Goal: Information Seeking & Learning: Learn about a topic

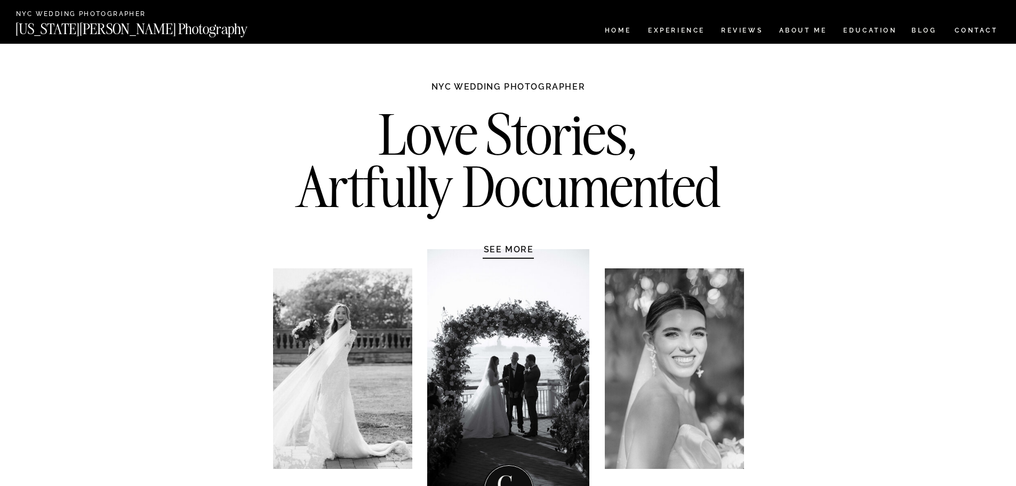
click at [930, 30] on nav "BLOG" at bounding box center [924, 31] width 26 height 9
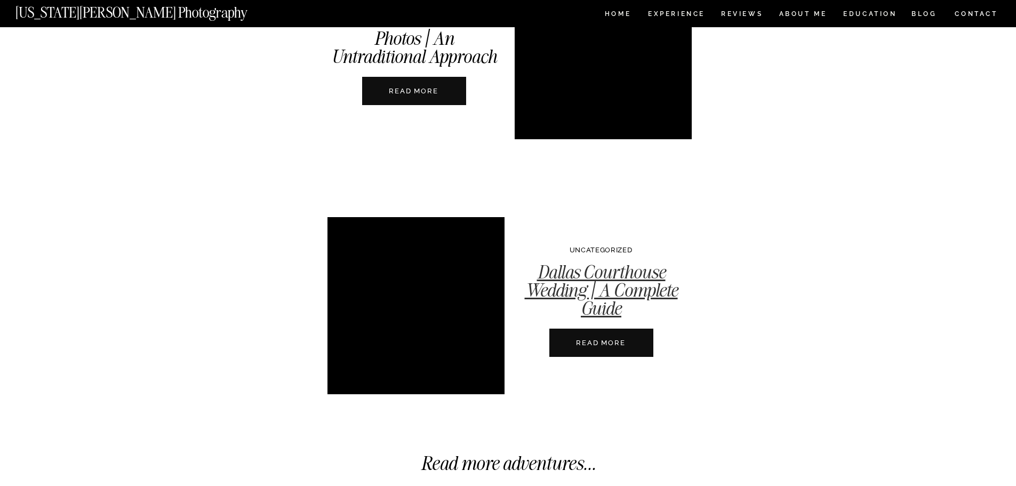
scroll to position [3839, 0]
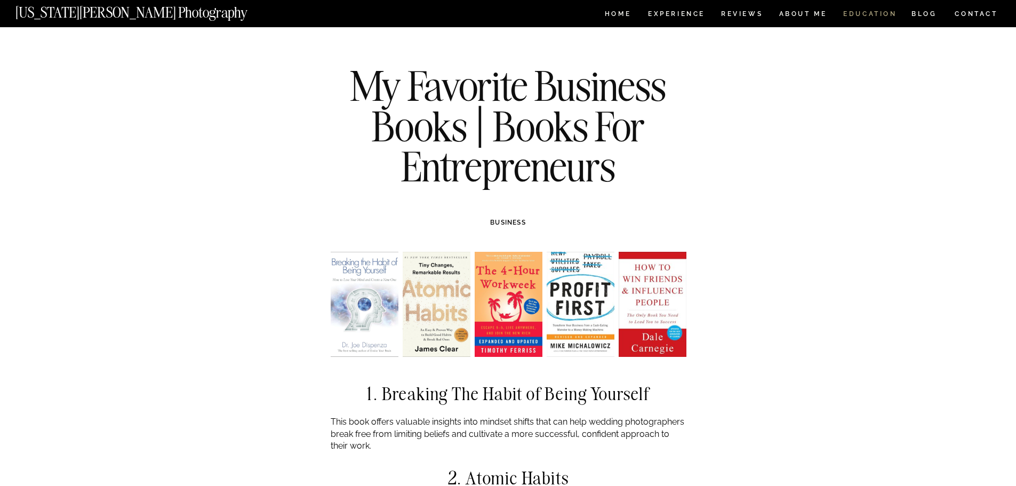
click at [886, 13] on nav "EDUCATION" at bounding box center [870, 15] width 56 height 9
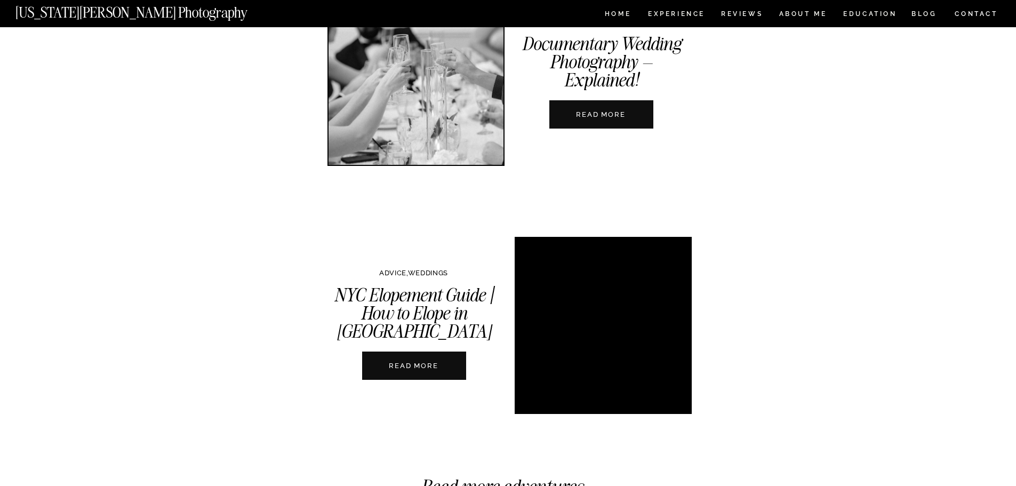
scroll to position [2453, 0]
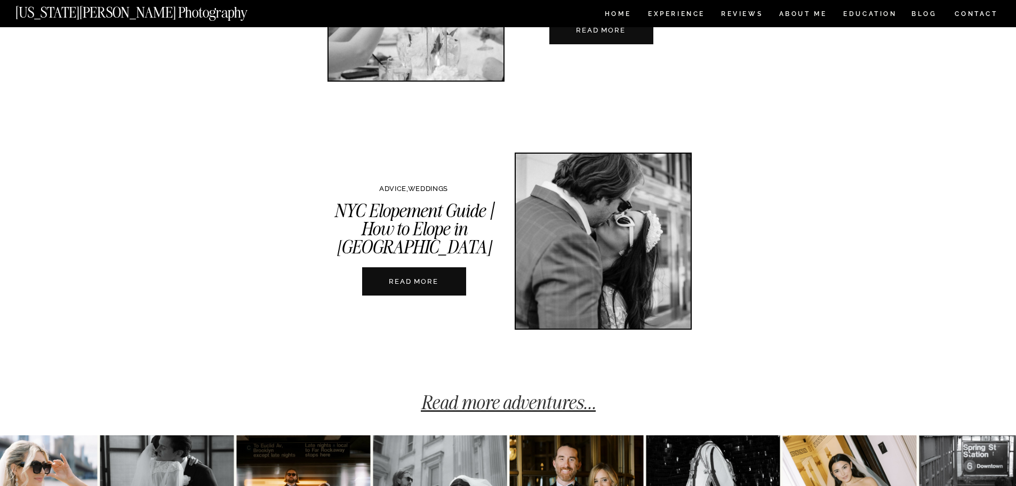
click at [590, 402] on link "Read more adventures..." at bounding box center [508, 401] width 175 height 23
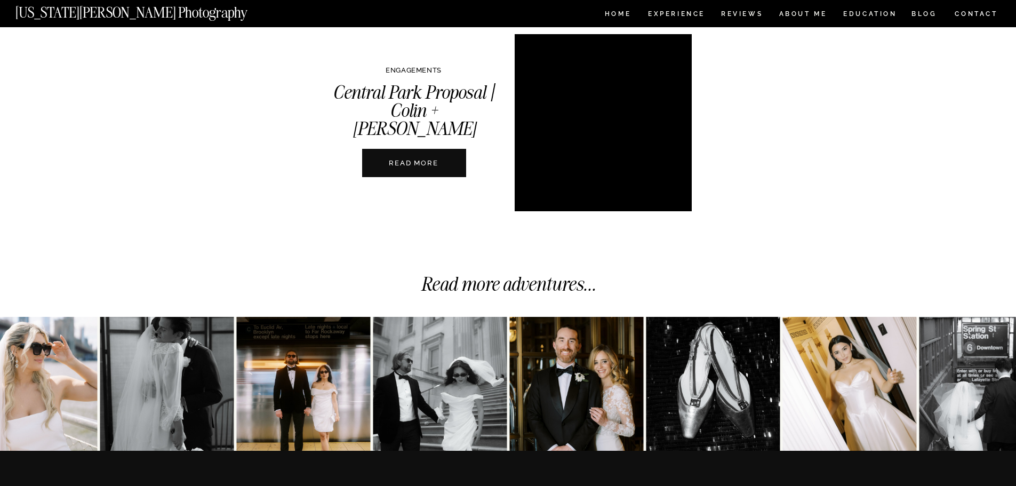
scroll to position [2724, 0]
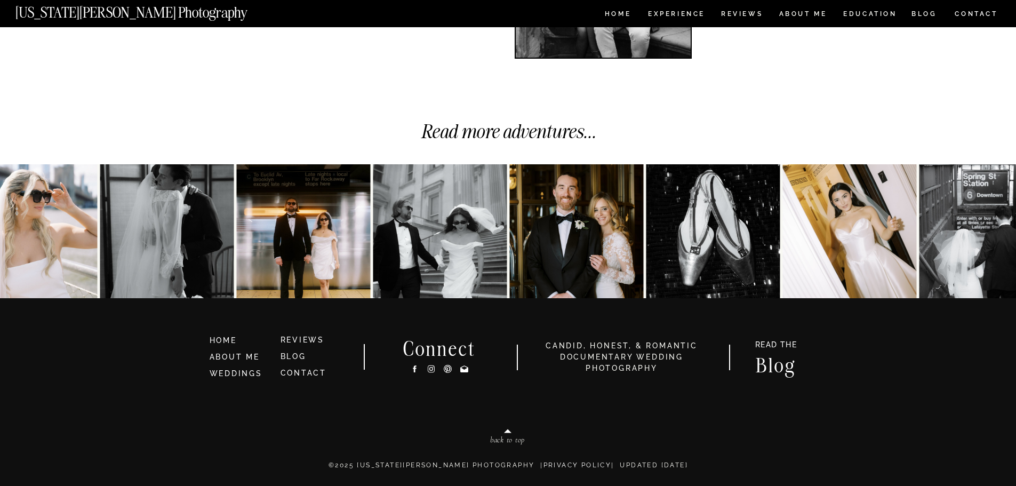
click at [776, 365] on h3 "Blog" at bounding box center [776, 364] width 62 height 17
click at [768, 358] on h3 "Blog" at bounding box center [776, 364] width 62 height 17
click at [504, 132] on link "Read more adventures..." at bounding box center [508, 130] width 175 height 23
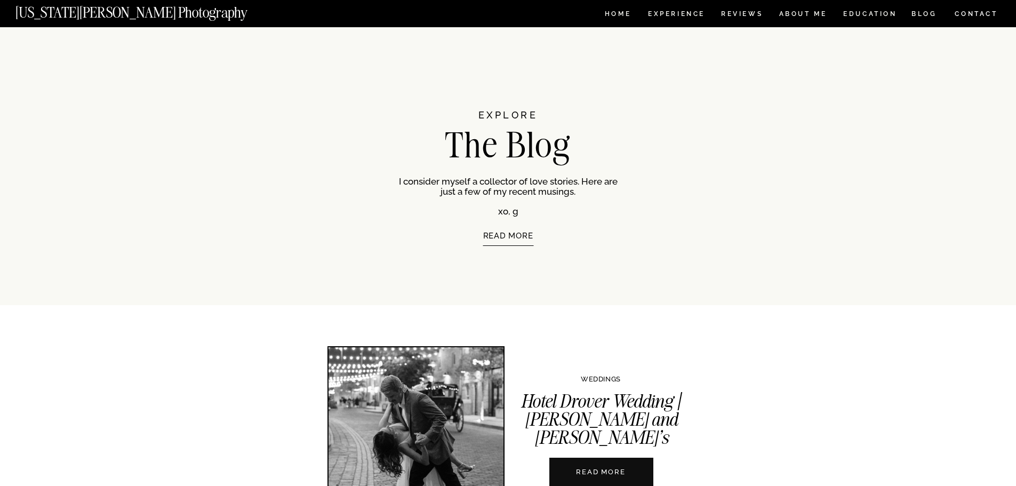
click at [516, 236] on p "READ MORE" at bounding box center [507, 250] width 181 height 38
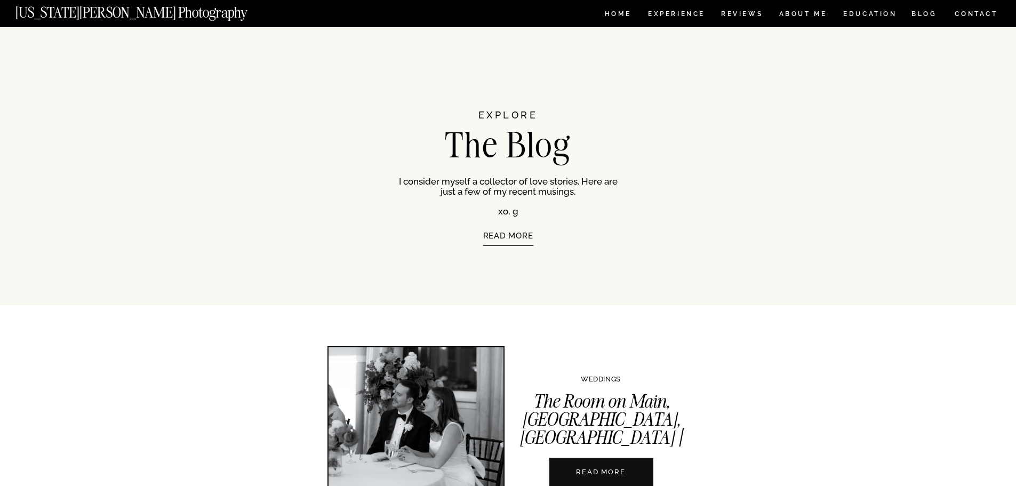
click at [516, 150] on h1 "The Blog" at bounding box center [508, 143] width 244 height 32
click at [519, 110] on h2 "EXPLORE" at bounding box center [508, 120] width 186 height 21
click at [515, 150] on h1 "The Blog" at bounding box center [508, 143] width 244 height 32
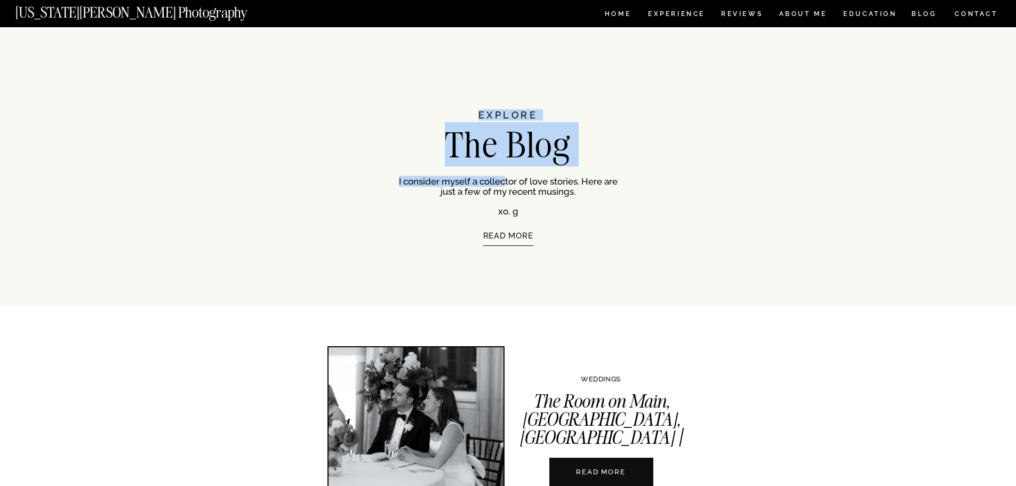
click at [510, 177] on p "I consider myself a collector of love stories. Here are just a few of my recent…" at bounding box center [508, 195] width 219 height 38
click at [508, 176] on p "I consider myself a collector of love stories. Here are just a few of my recent…" at bounding box center [508, 195] width 219 height 38
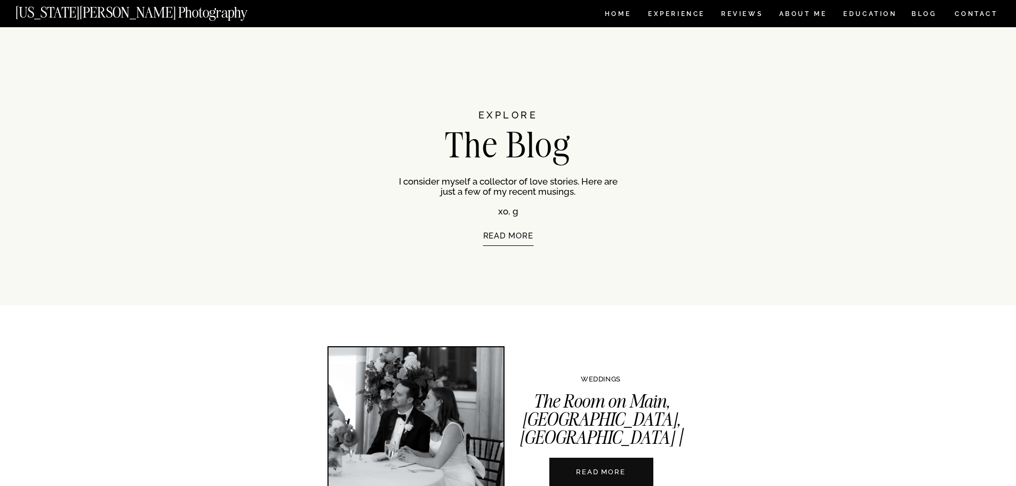
click at [152, 14] on nav "[US_STATE][PERSON_NAME] Photography" at bounding box center [149, 9] width 268 height 9
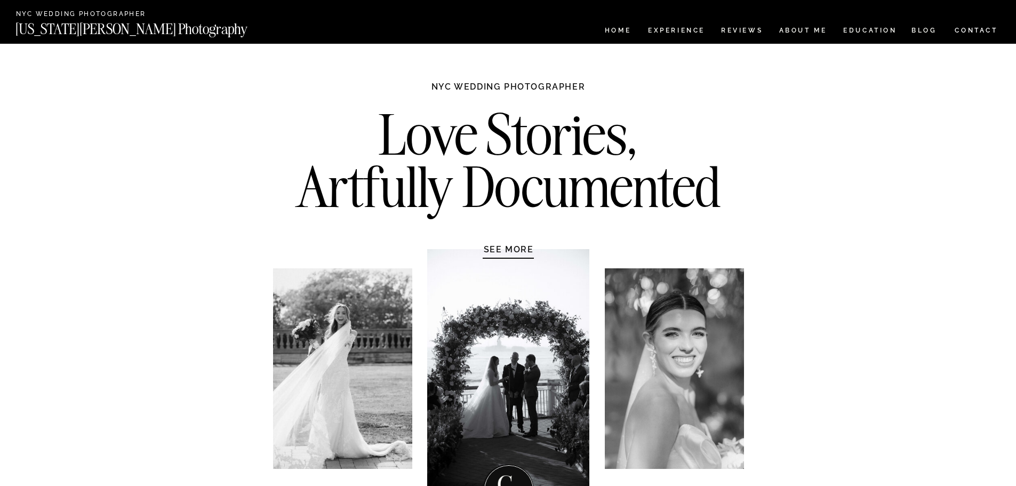
click at [923, 30] on nav "BLOG" at bounding box center [924, 31] width 26 height 9
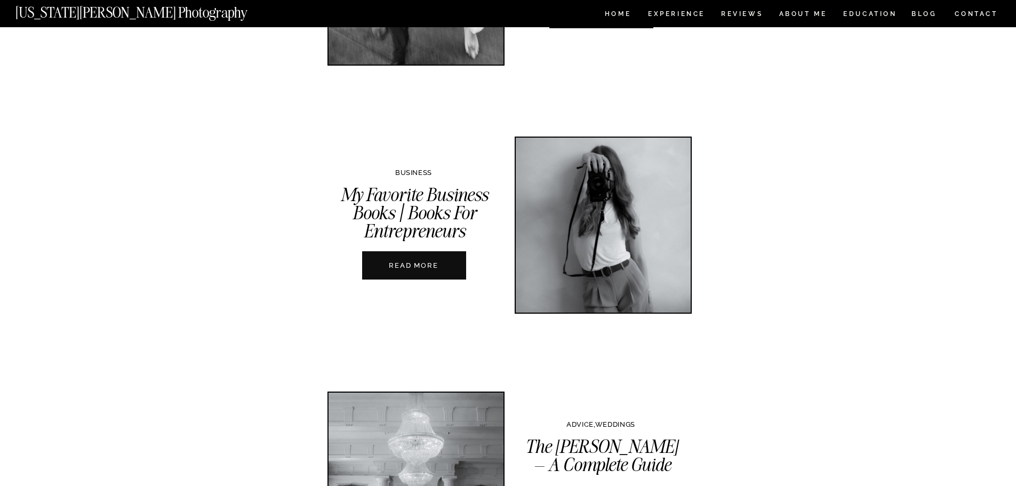
scroll to position [1973, 0]
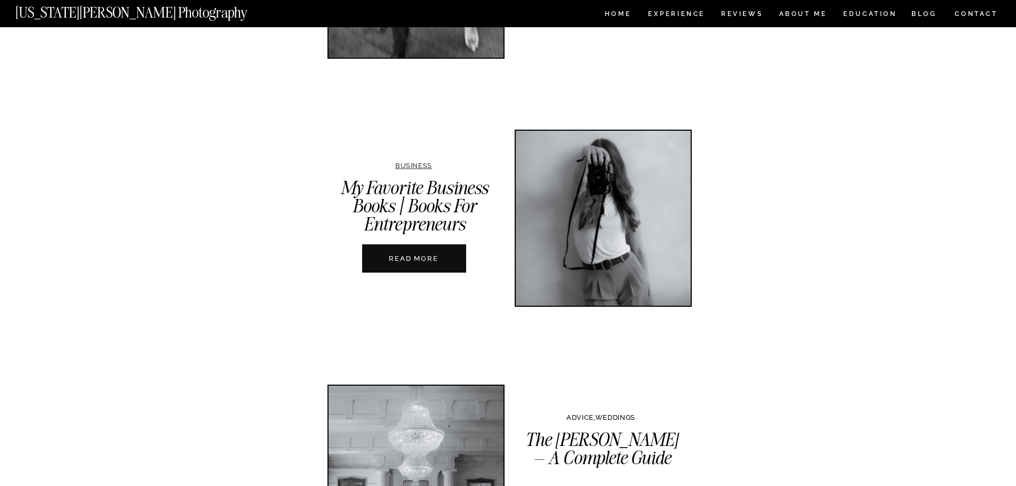
click at [406, 165] on link "BUSINESS" at bounding box center [413, 166] width 37 height 8
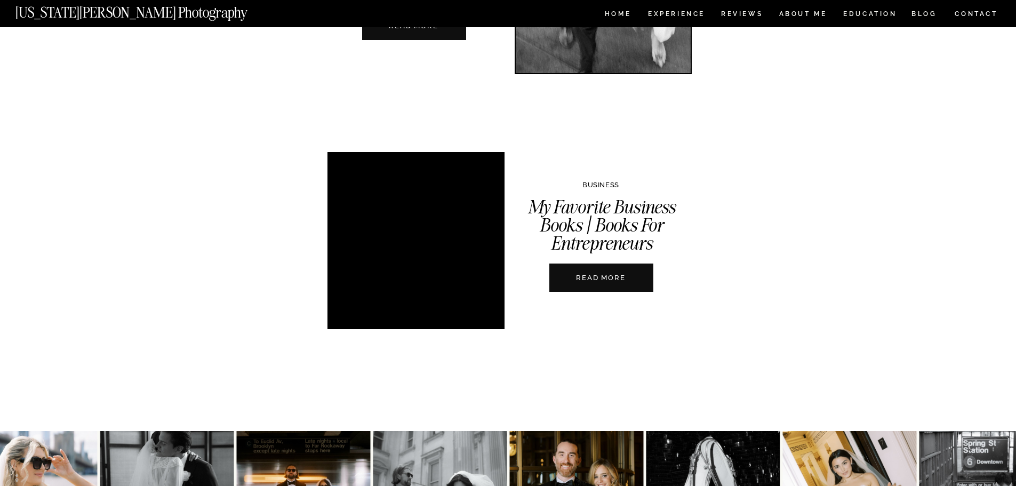
scroll to position [693, 0]
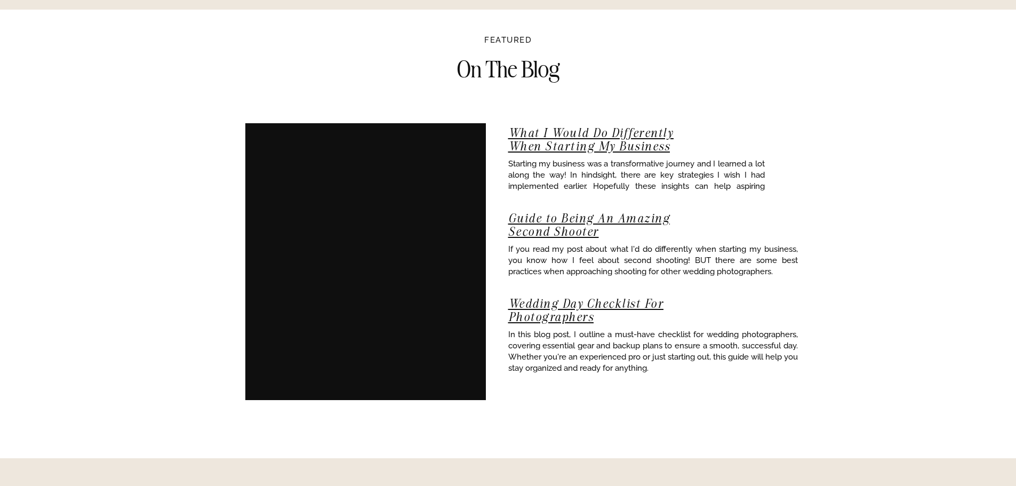
scroll to position [1653, 0]
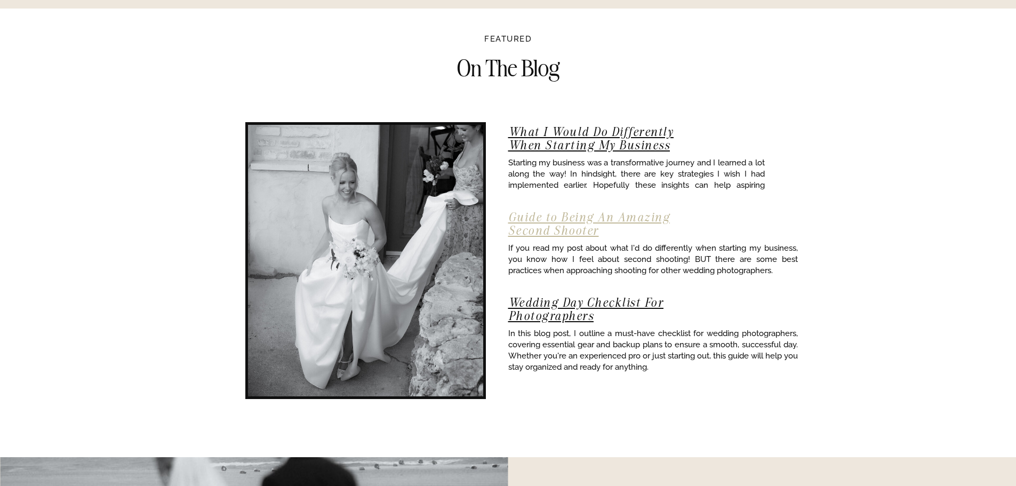
click at [548, 219] on link "Guide to Being An Amazing Second Shooter" at bounding box center [589, 224] width 162 height 28
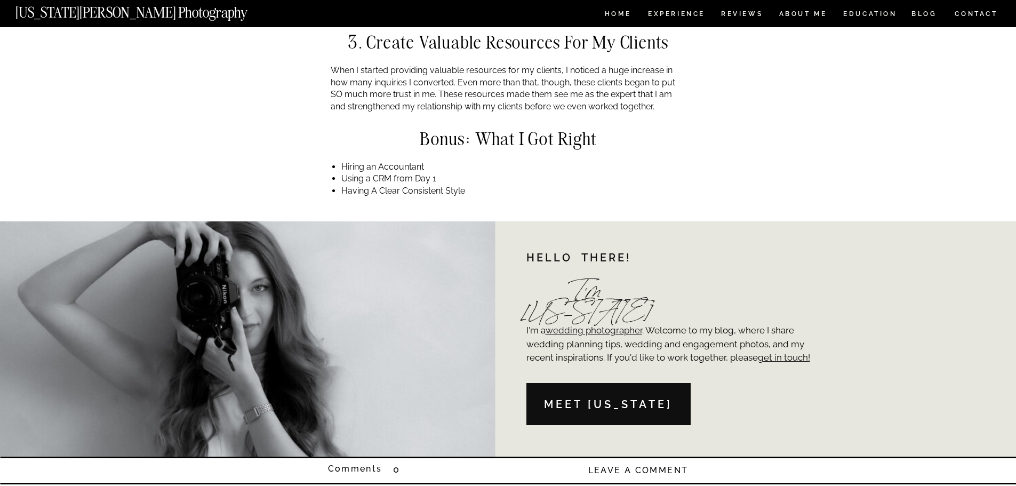
scroll to position [746, 0]
